Goal: Information Seeking & Learning: Learn about a topic

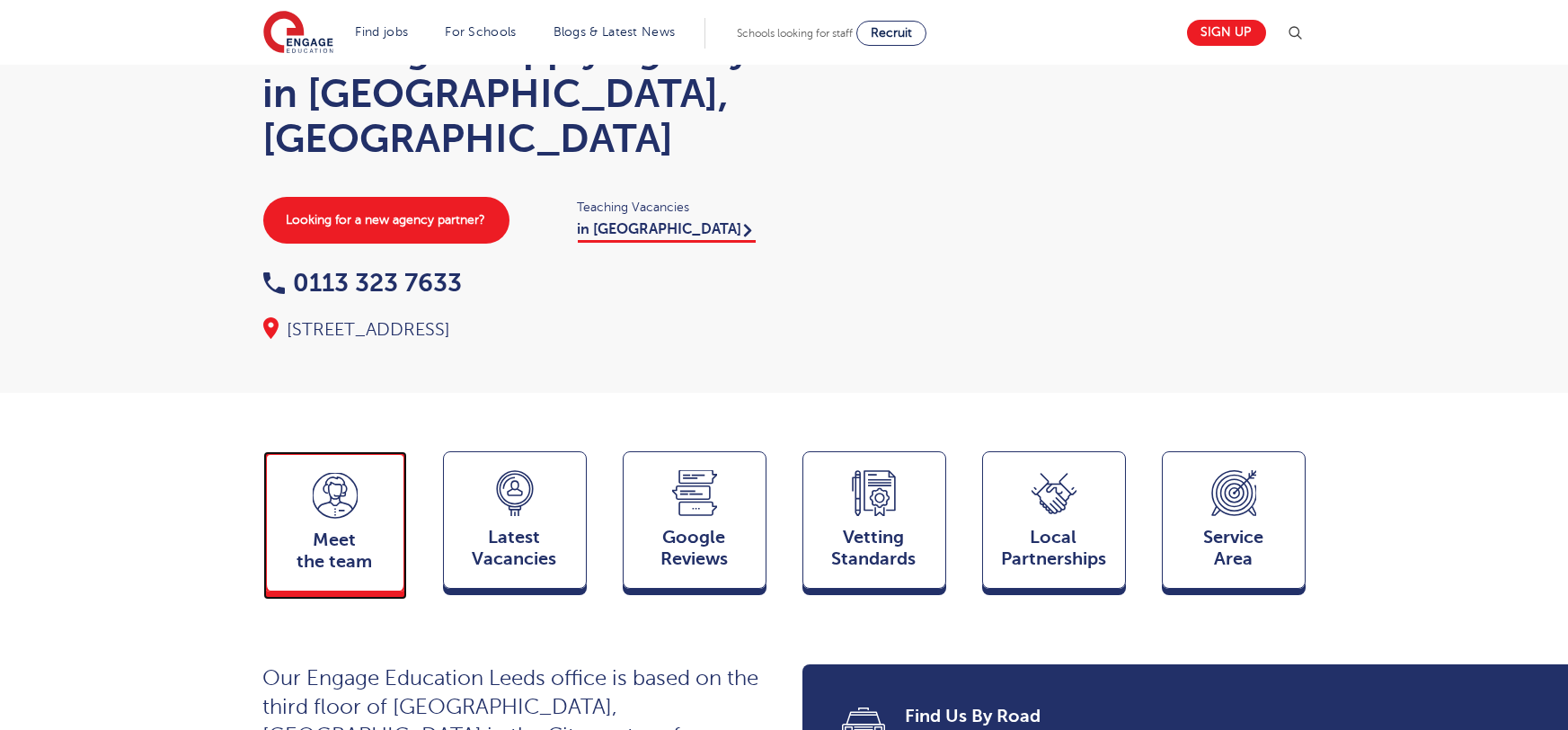
click at [308, 487] on div "Meet the team Team" at bounding box center [335, 520] width 144 height 140
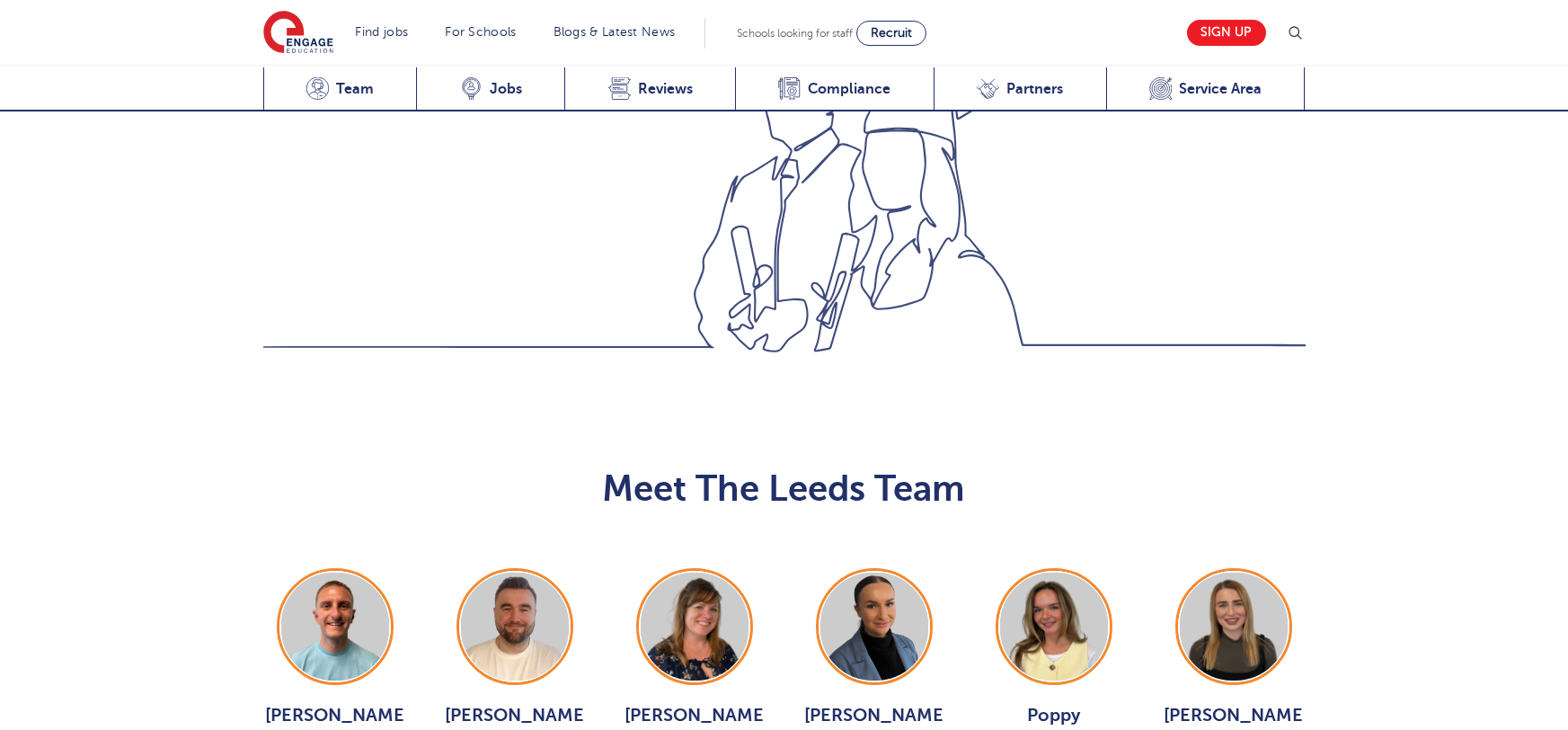
scroll to position [1961, 0]
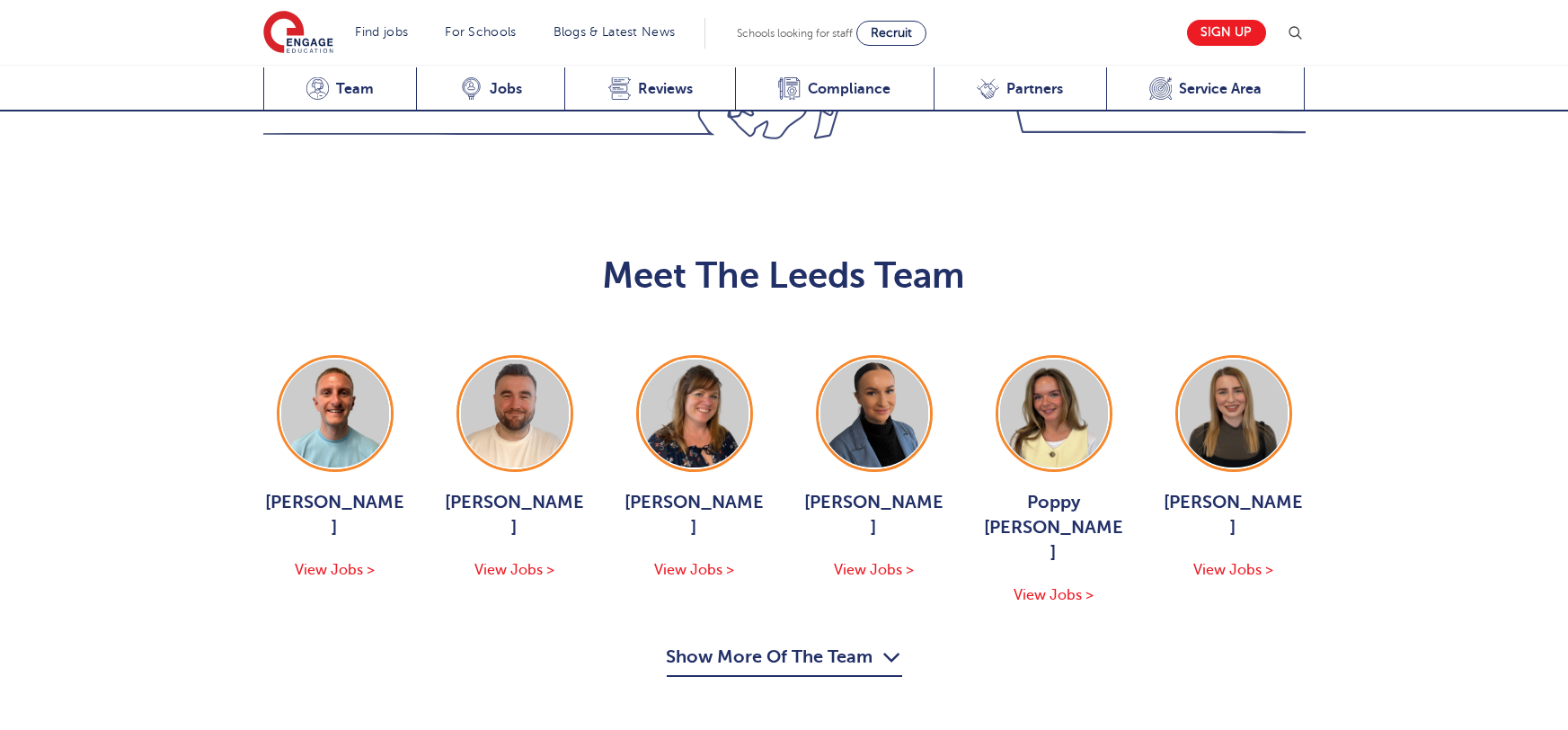
click at [757, 643] on button "Show More Of The Team" at bounding box center [784, 660] width 236 height 34
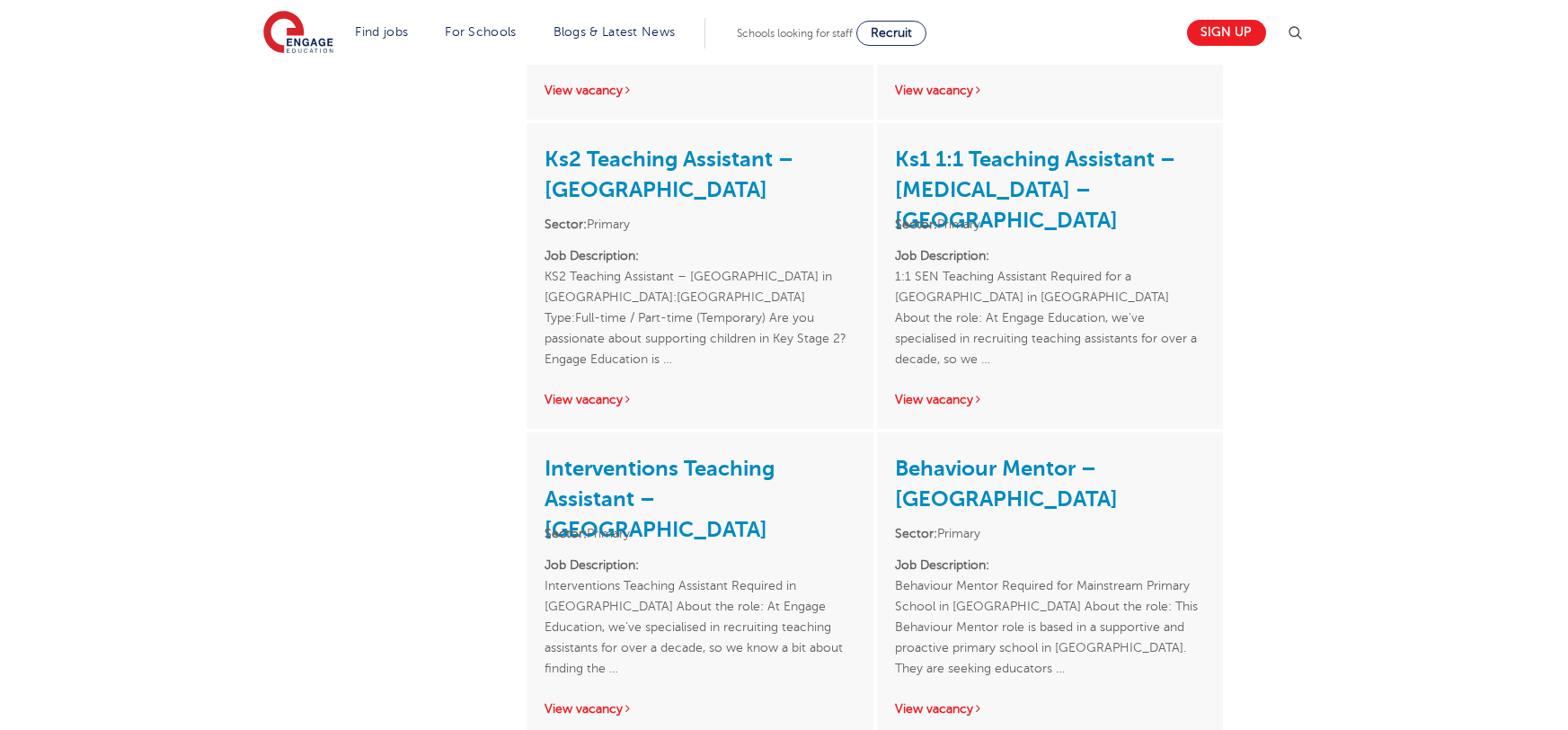
scroll to position [2043, 0]
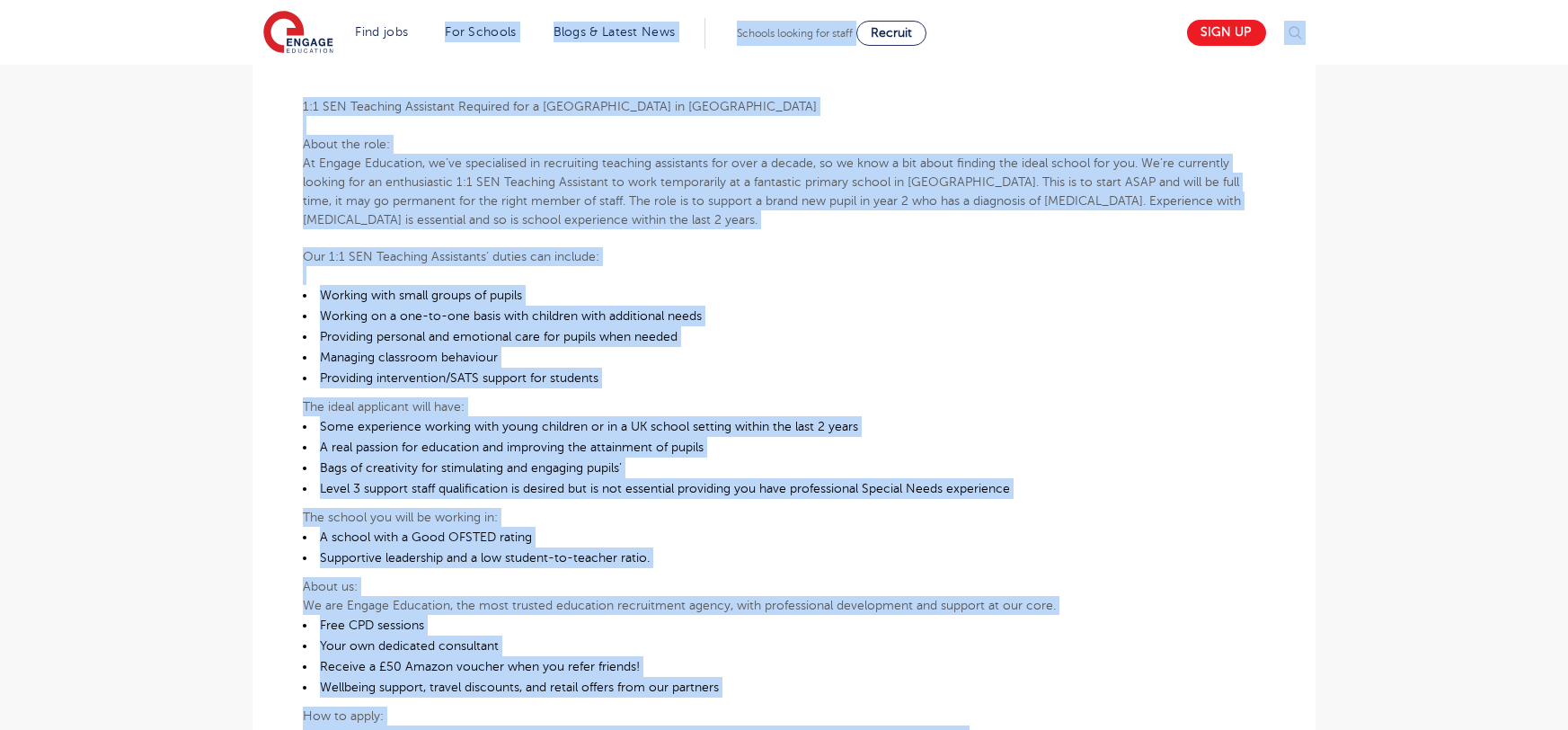
scroll to position [484, 0]
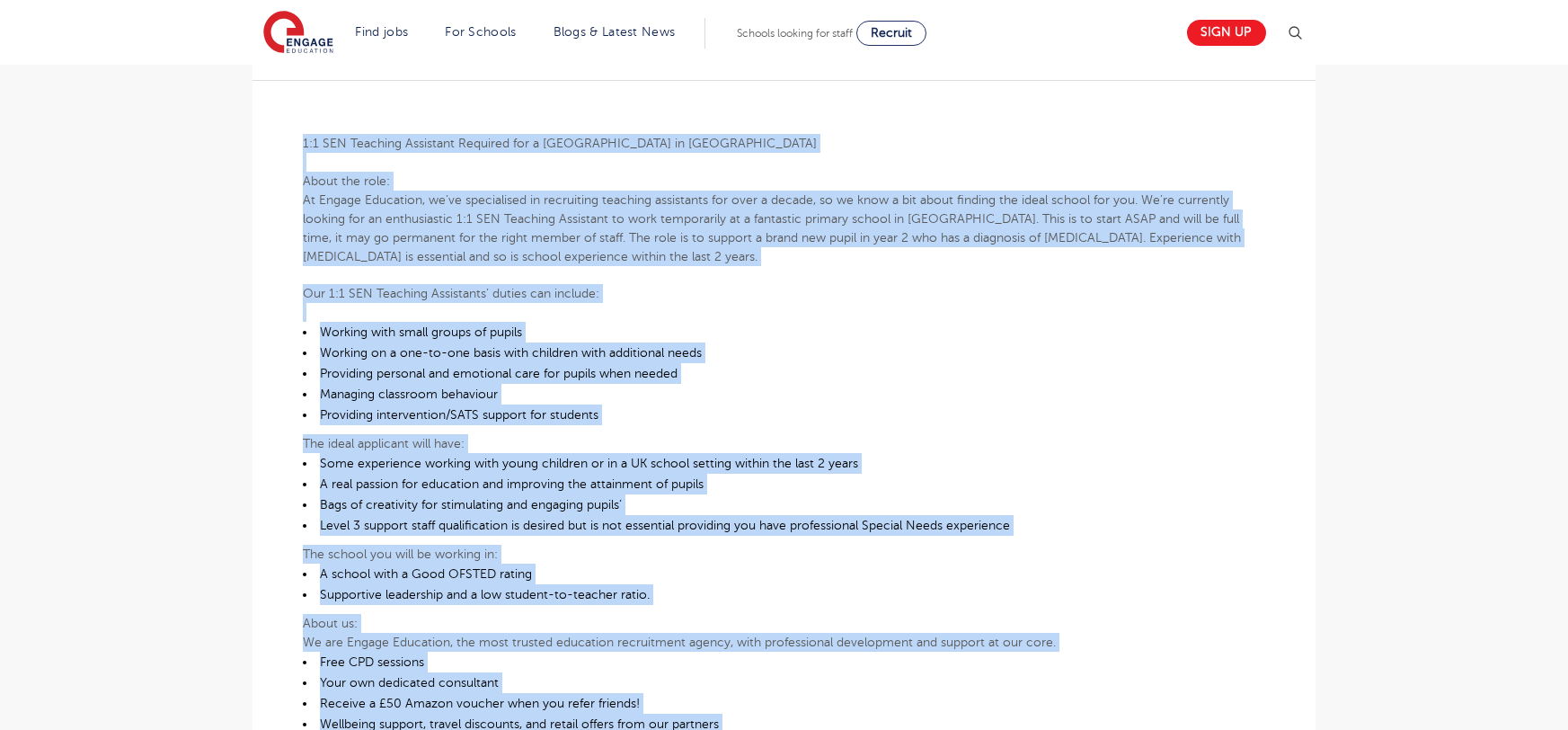
drag, startPoint x: 1229, startPoint y: 566, endPoint x: 293, endPoint y: 143, distance: 1027.1
click at [293, 143] on div "£21,731 - £26,716 SEND Primary Leeds - Leeds Beginning 09/25 1:1 SEN Teaching A…" at bounding box center [784, 494] width 1035 height 1014
copy div "1:1 SEN Teaching Assistant Required for a Mainstream Primary School in North Le…"
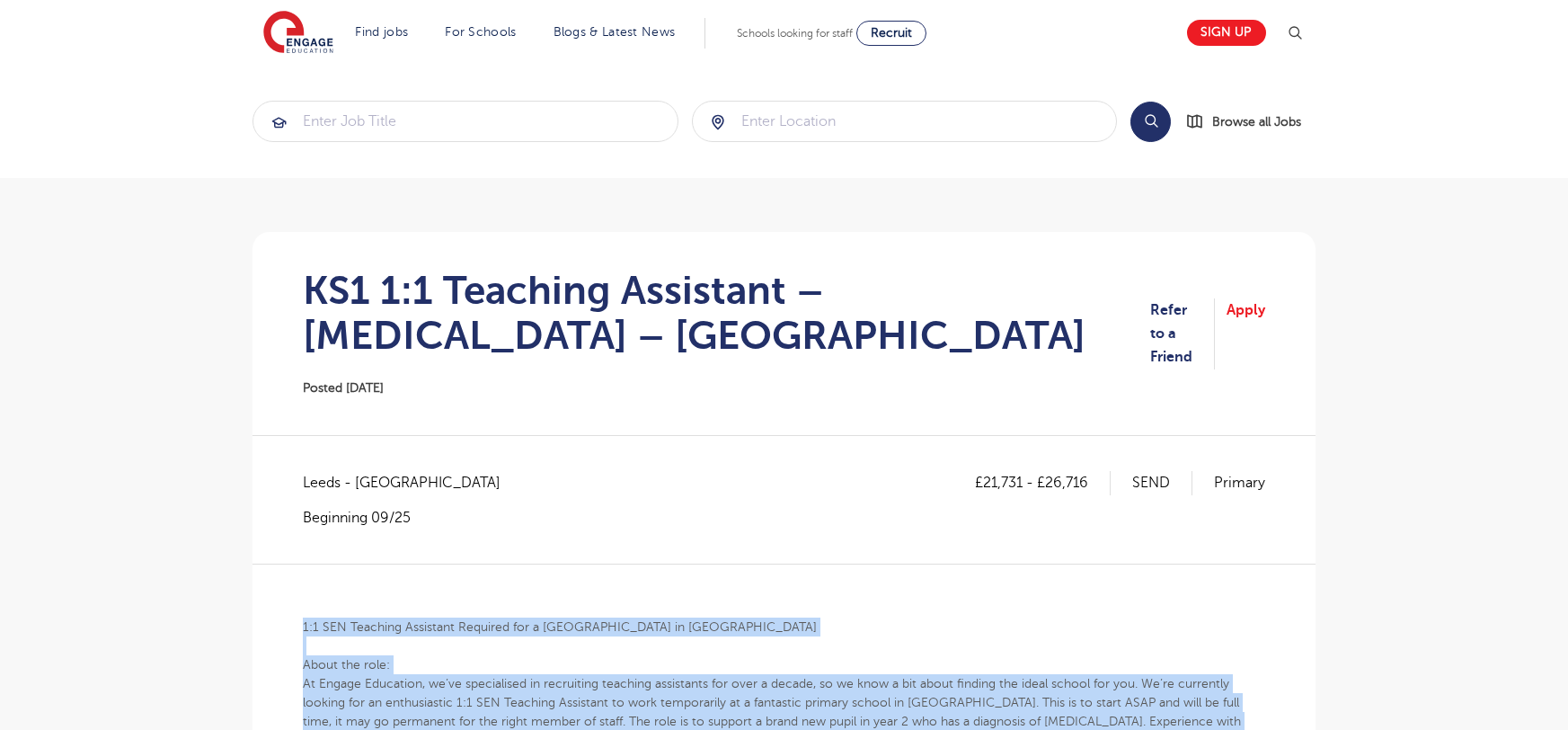
scroll to position [0, 0]
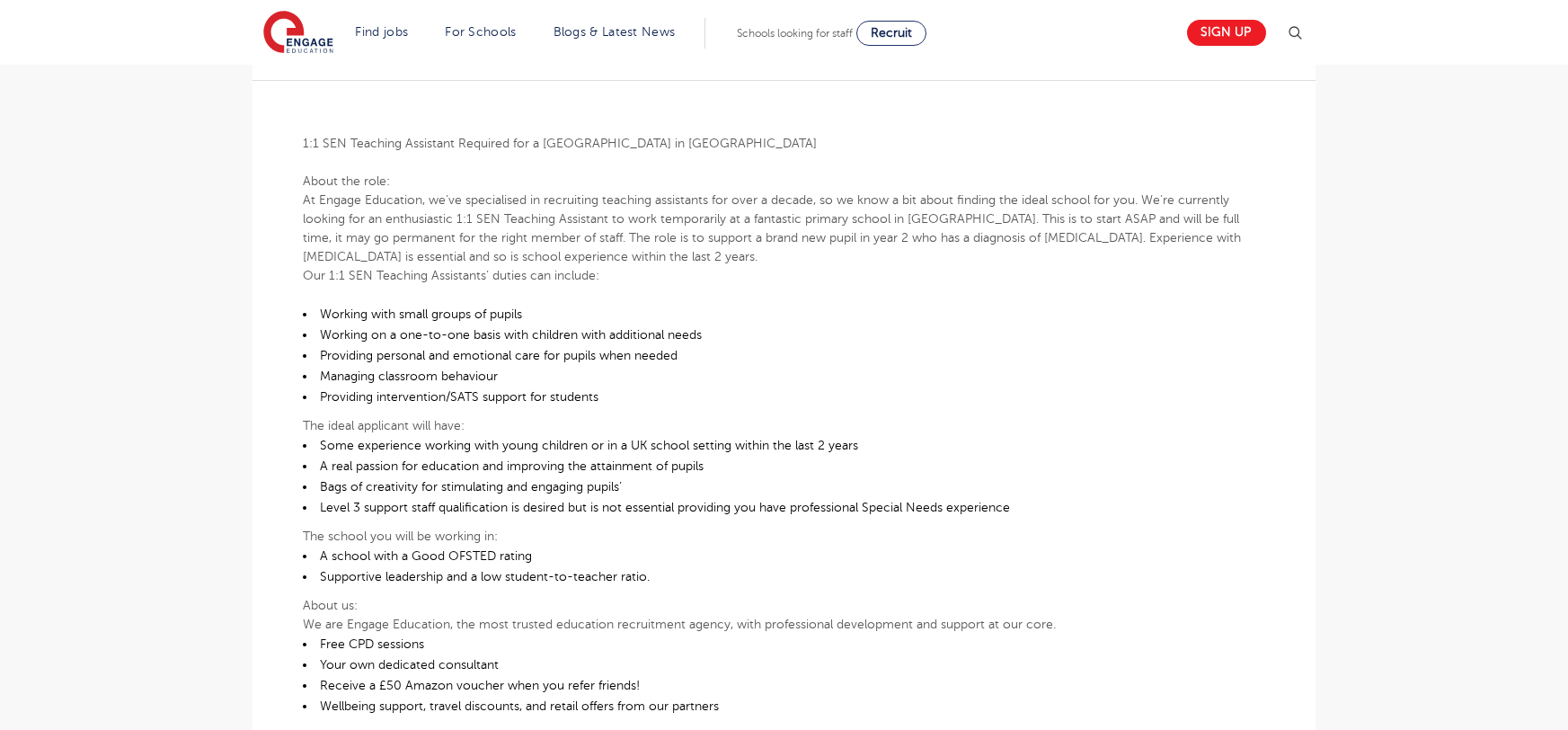
scroll to position [439, 0]
